Goal: Task Accomplishment & Management: Use online tool/utility

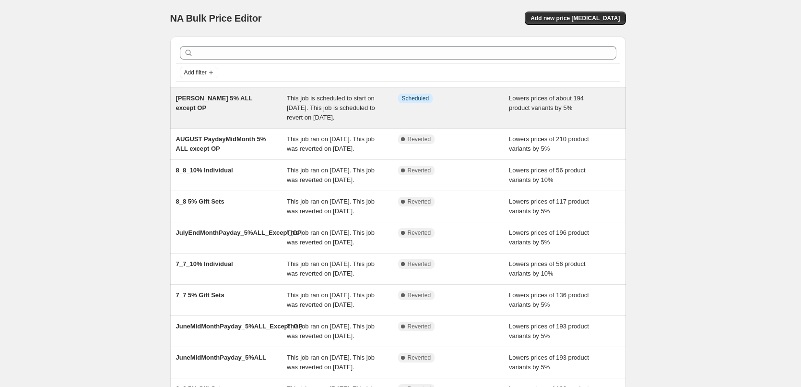
click at [253, 100] on span "[PERSON_NAME] 5% ALL except OP" at bounding box center [214, 103] width 77 height 17
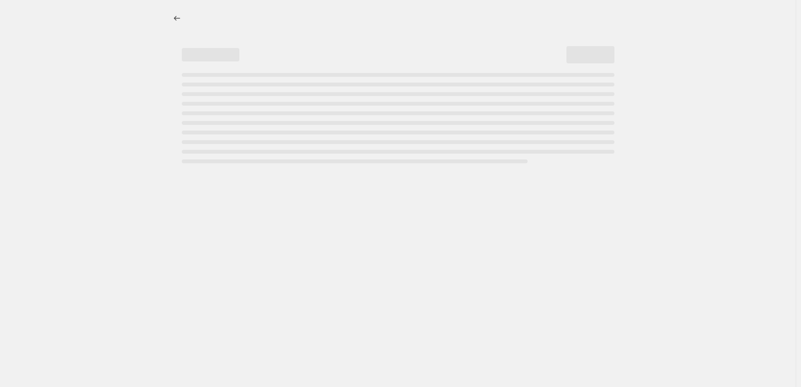
select select "percentage"
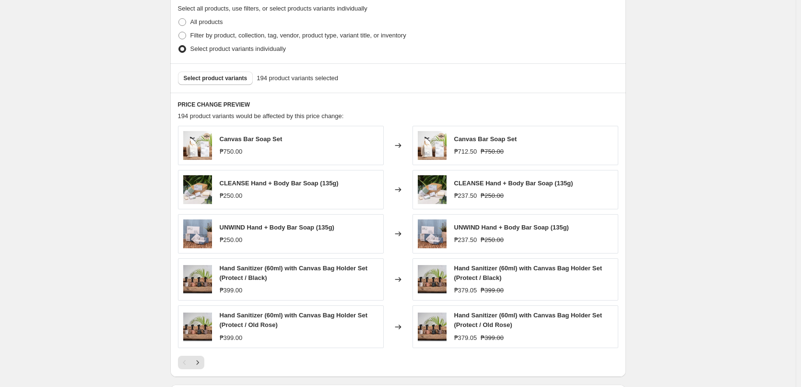
scroll to position [846, 0]
